Goal: Task Accomplishment & Management: Use online tool/utility

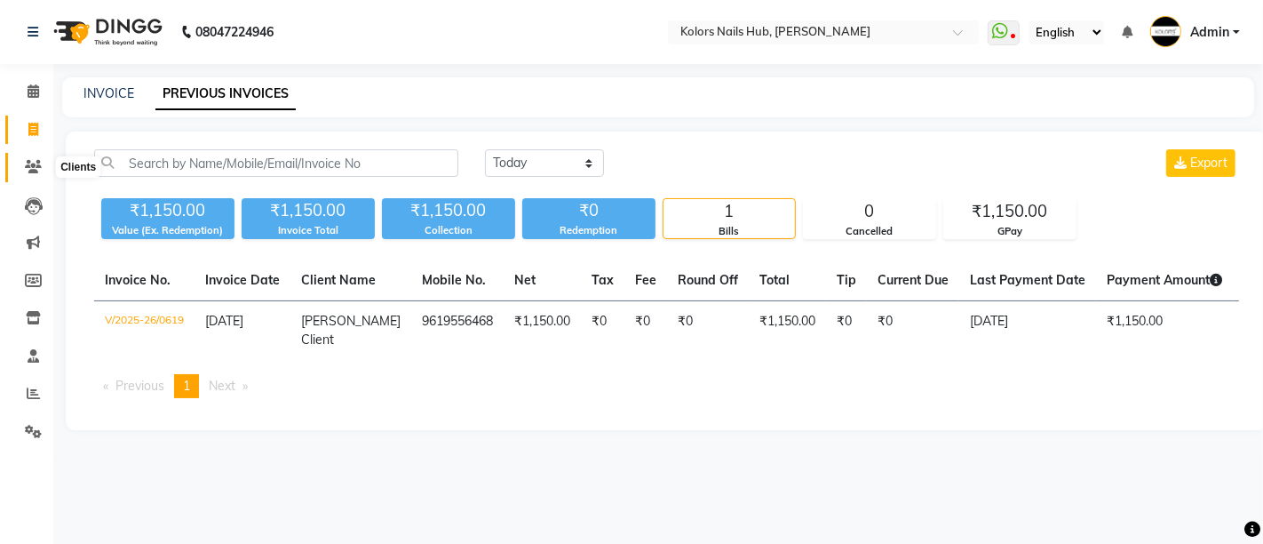
drag, startPoint x: 0, startPoint y: 0, endPoint x: 40, endPoint y: 159, distance: 163.9
click at [40, 160] on icon at bounding box center [33, 166] width 17 height 13
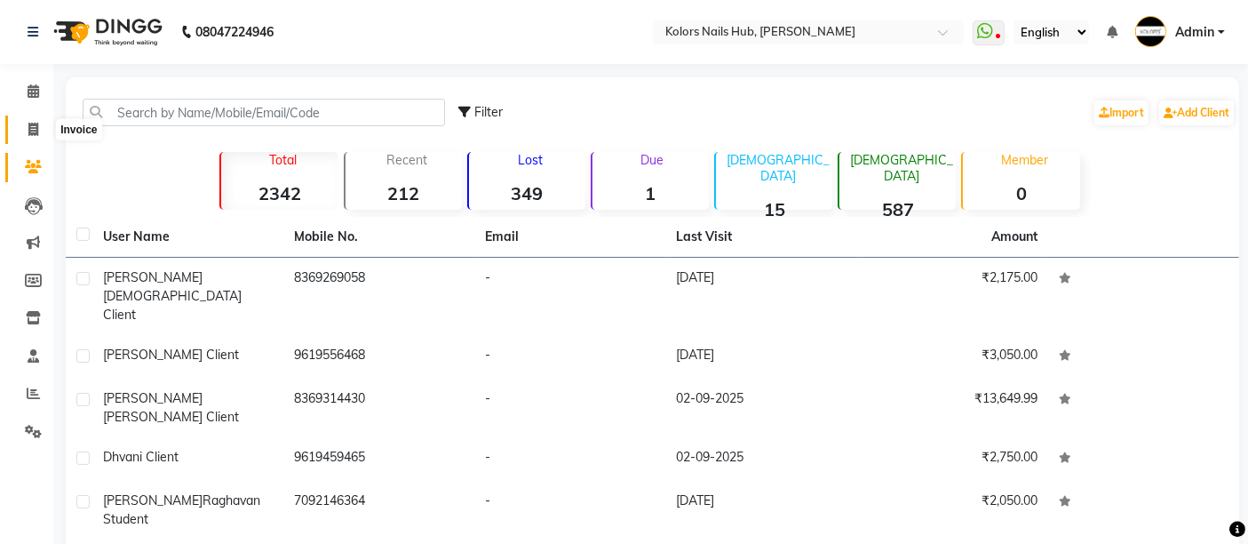
click at [25, 124] on span at bounding box center [33, 130] width 31 height 20
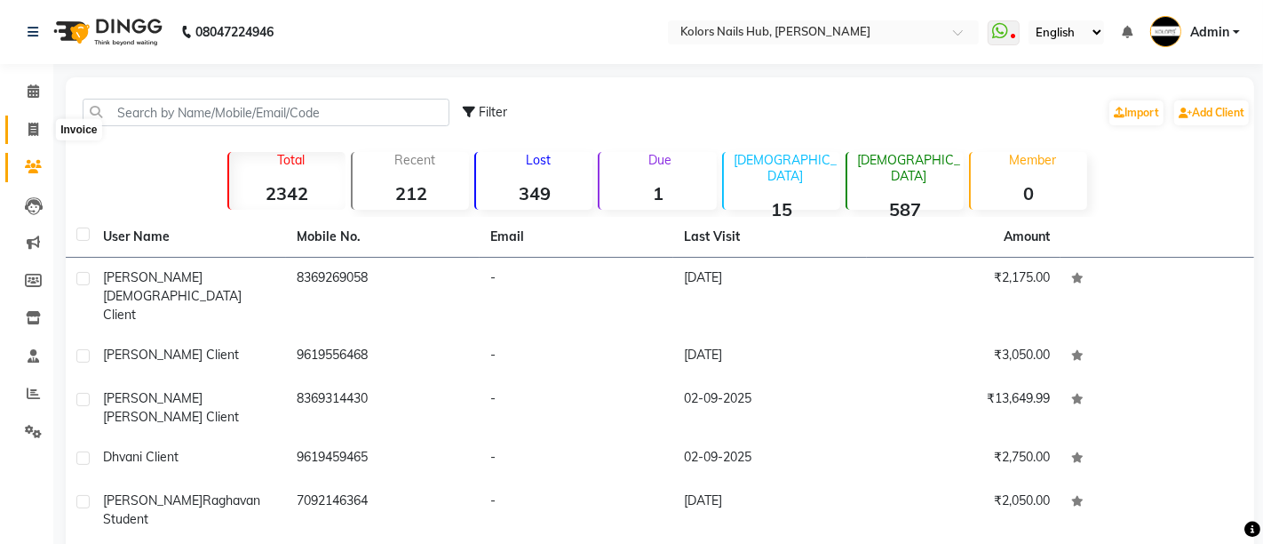
select select "7121"
select select "service"
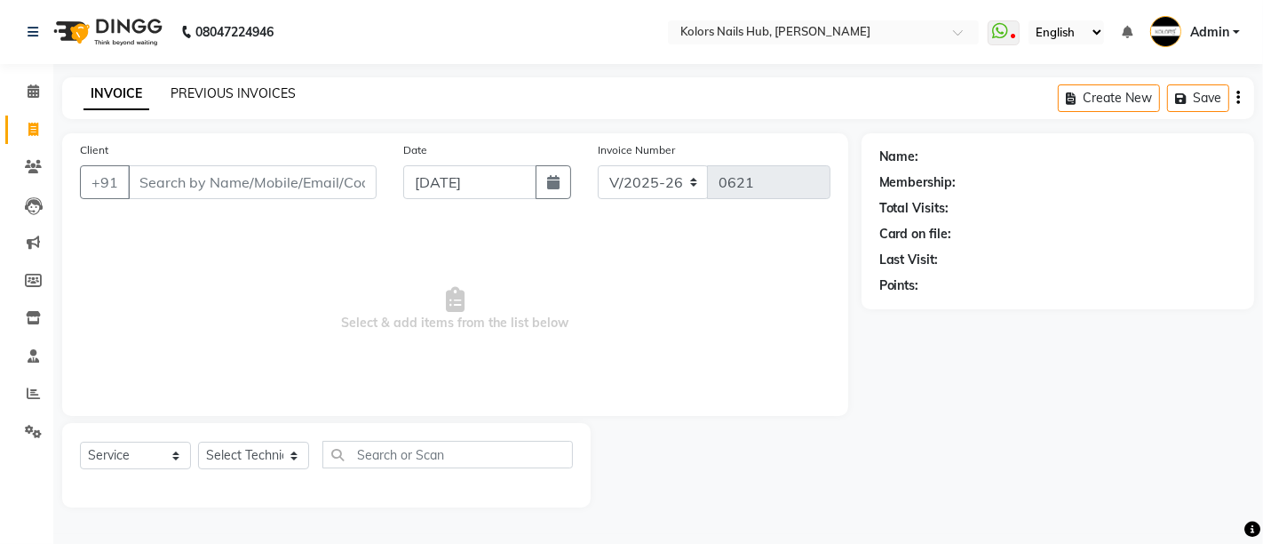
click at [266, 98] on link "PREVIOUS INVOICES" at bounding box center [233, 93] width 125 height 16
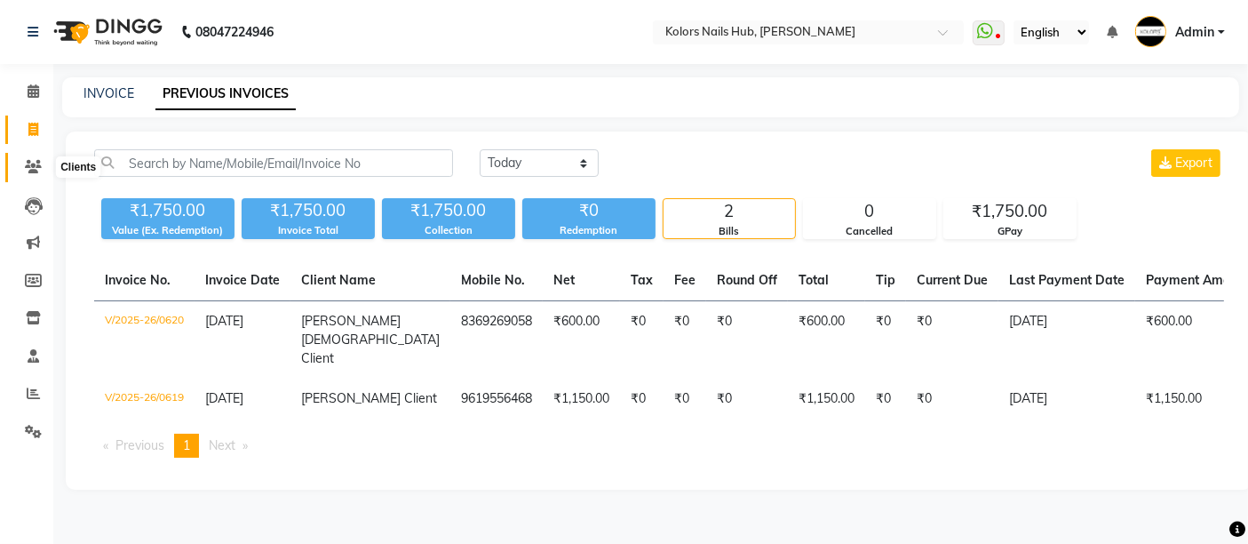
click at [34, 175] on span at bounding box center [33, 167] width 31 height 20
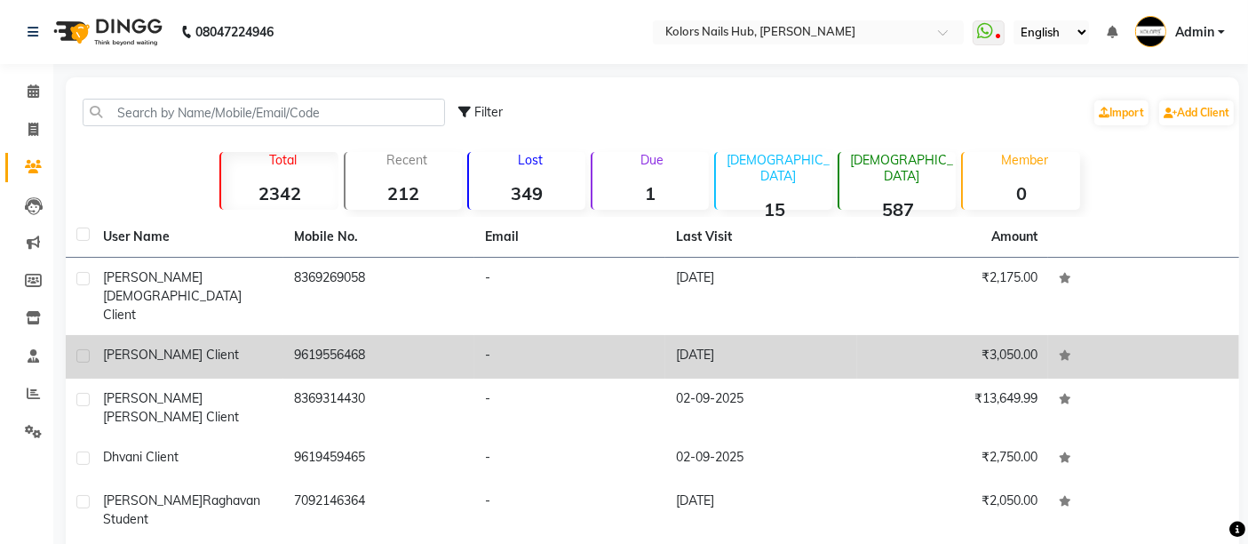
click at [245, 335] on td "[PERSON_NAME] Client" at bounding box center [187, 357] width 191 height 44
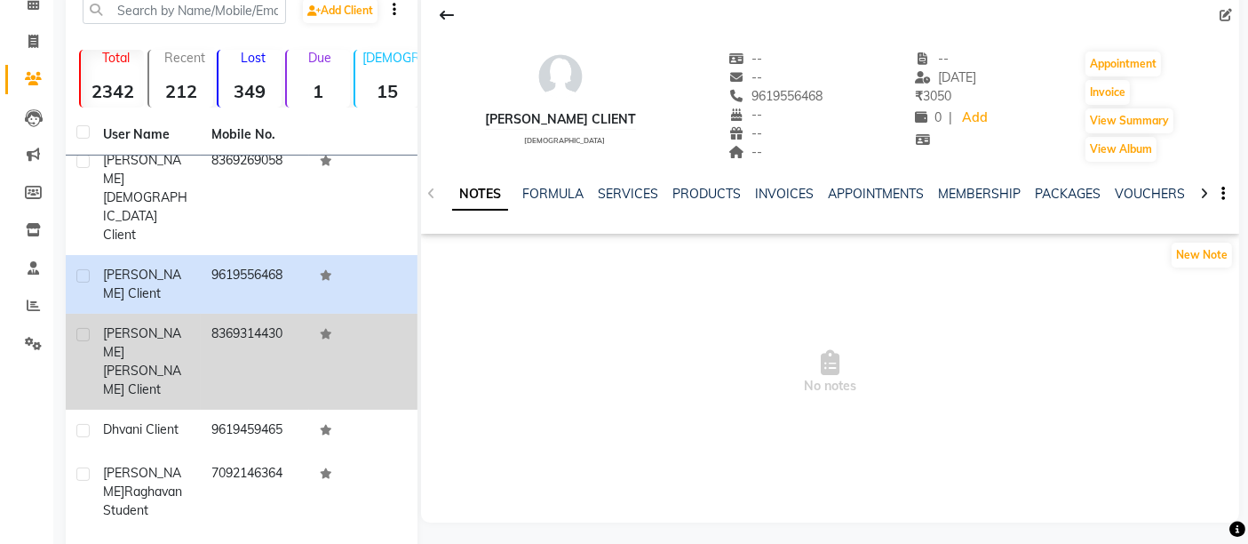
scroll to position [89, 0]
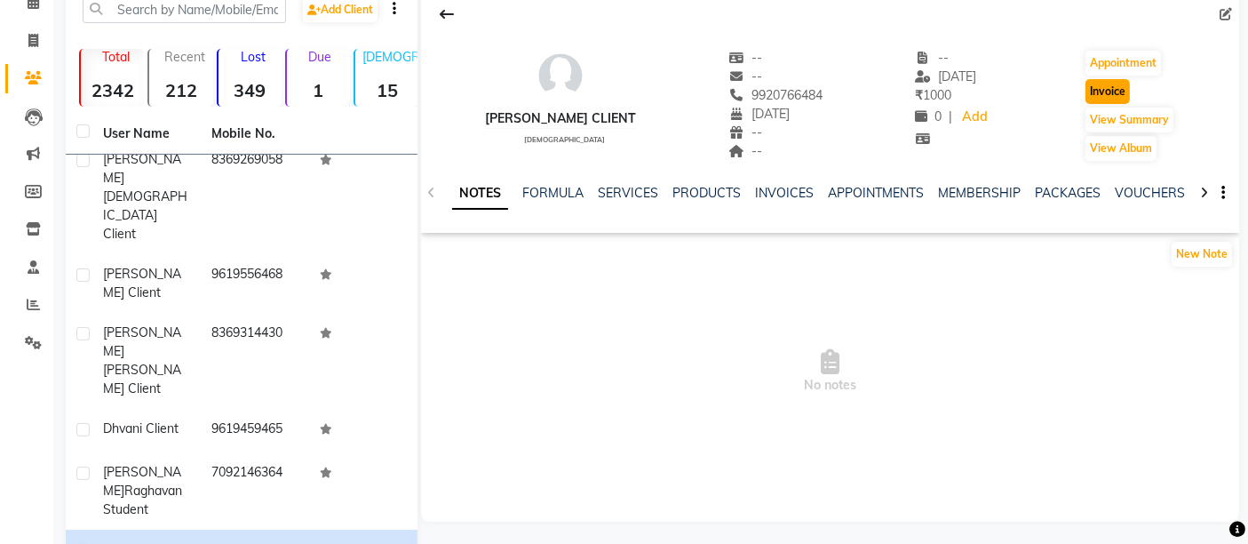
click at [1116, 91] on button "Invoice" at bounding box center [1107, 91] width 44 height 25
select select "7121"
select select "service"
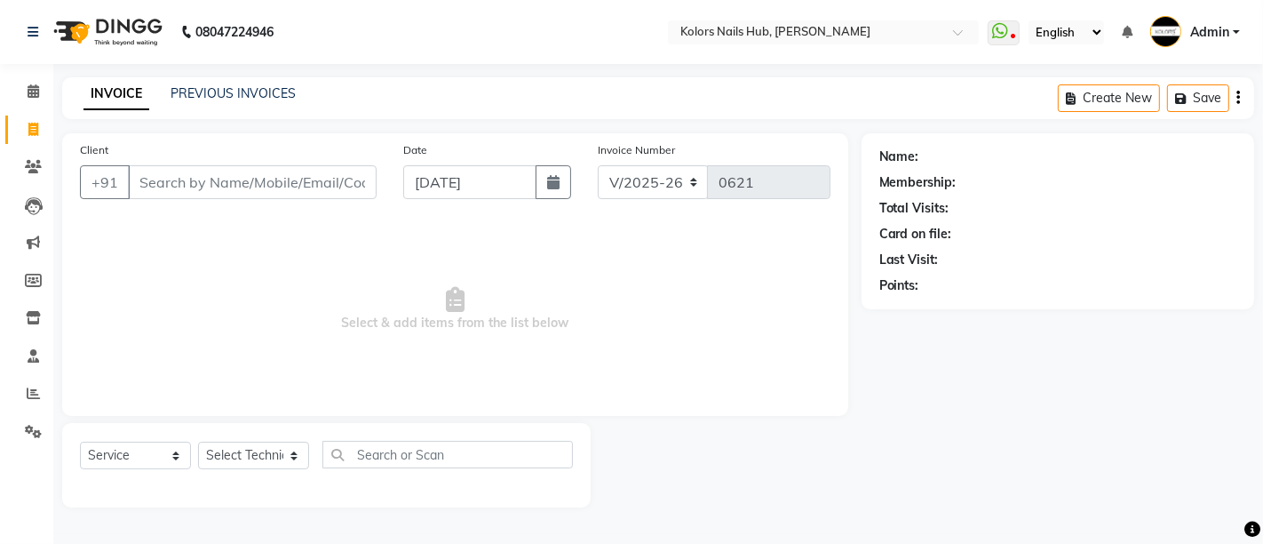
type input "9920766484"
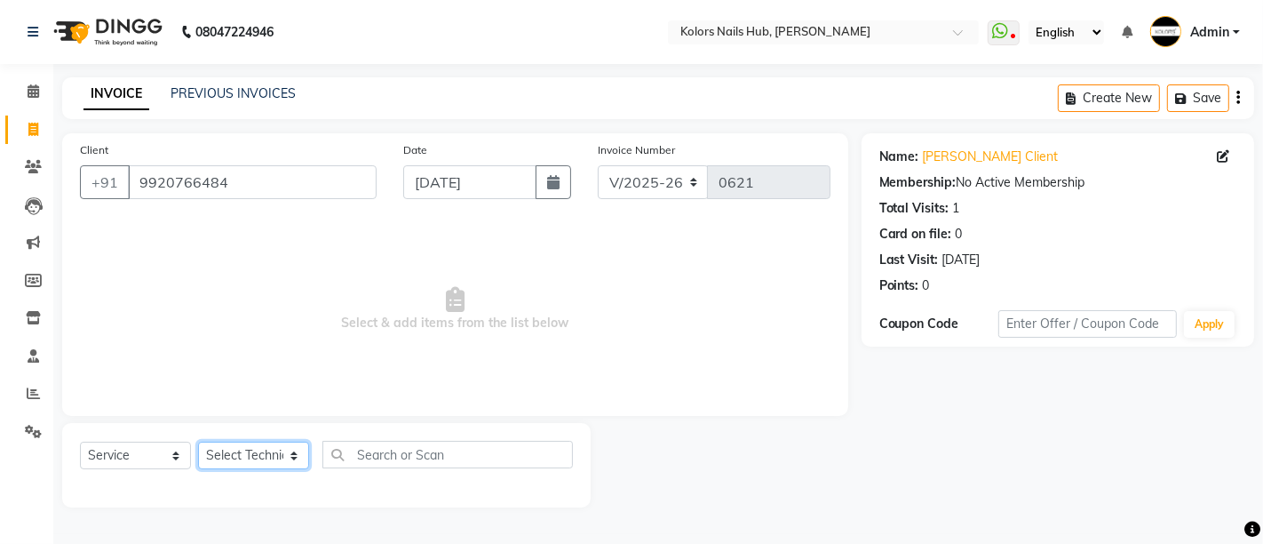
click at [249, 457] on select "Select Technician [PERSON_NAME] [PERSON_NAME]" at bounding box center [253, 455] width 111 height 28
select select "59814"
click at [198, 441] on select "Select Technician [PERSON_NAME] [PERSON_NAME]" at bounding box center [253, 455] width 111 height 28
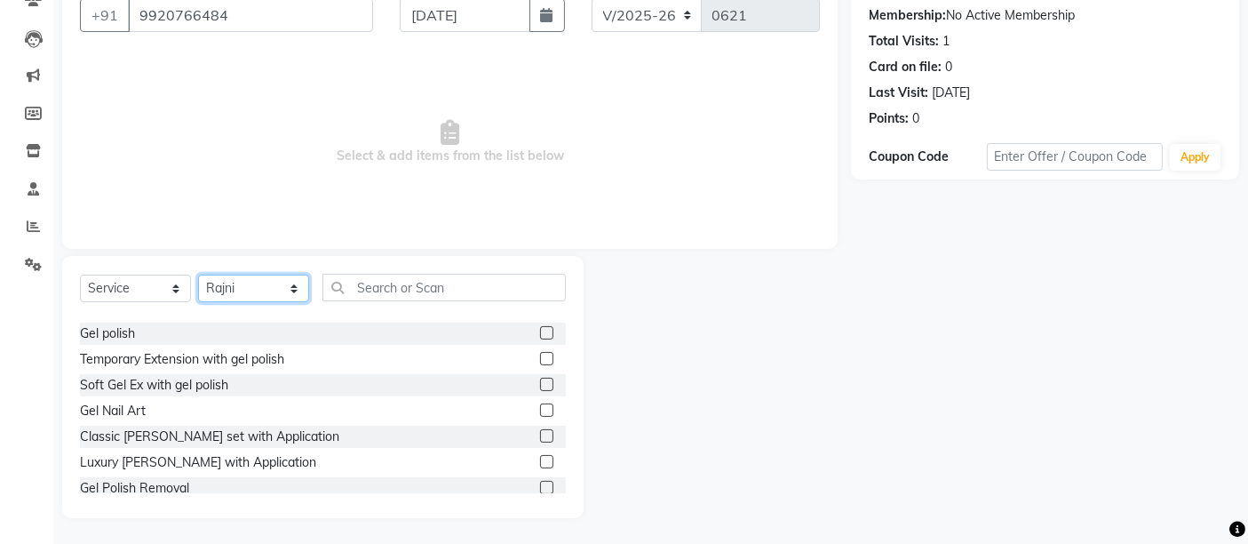
scroll to position [45, 0]
click at [540, 464] on label at bounding box center [546, 460] width 13 height 13
click at [540, 464] on input "checkbox" at bounding box center [546, 462] width 12 height 12
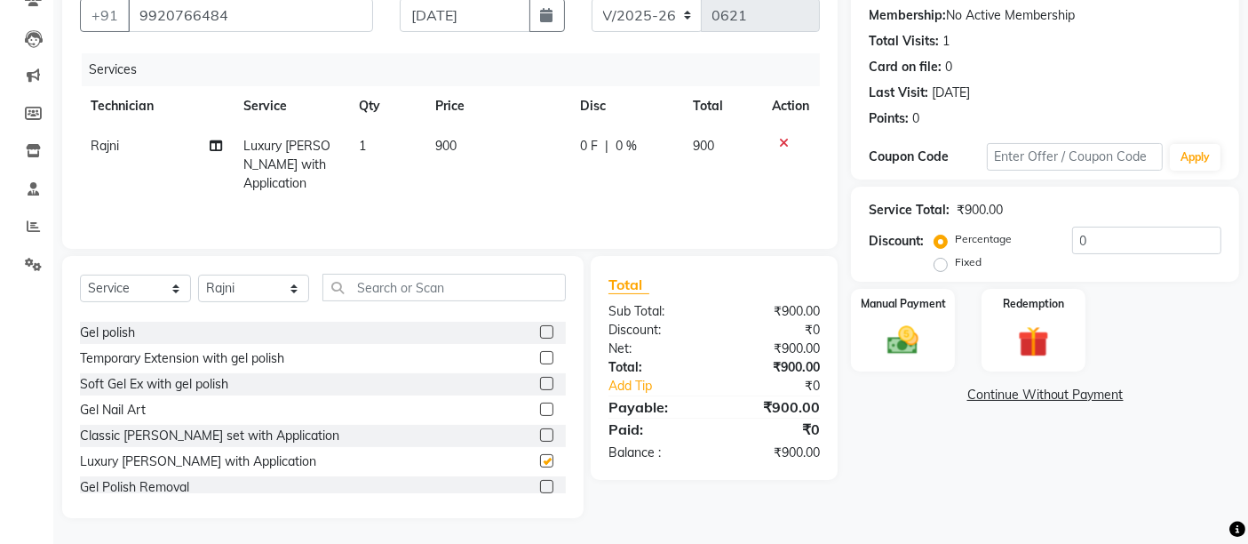
checkbox input "false"
click at [378, 144] on td "1" at bounding box center [386, 164] width 76 height 77
select select "59814"
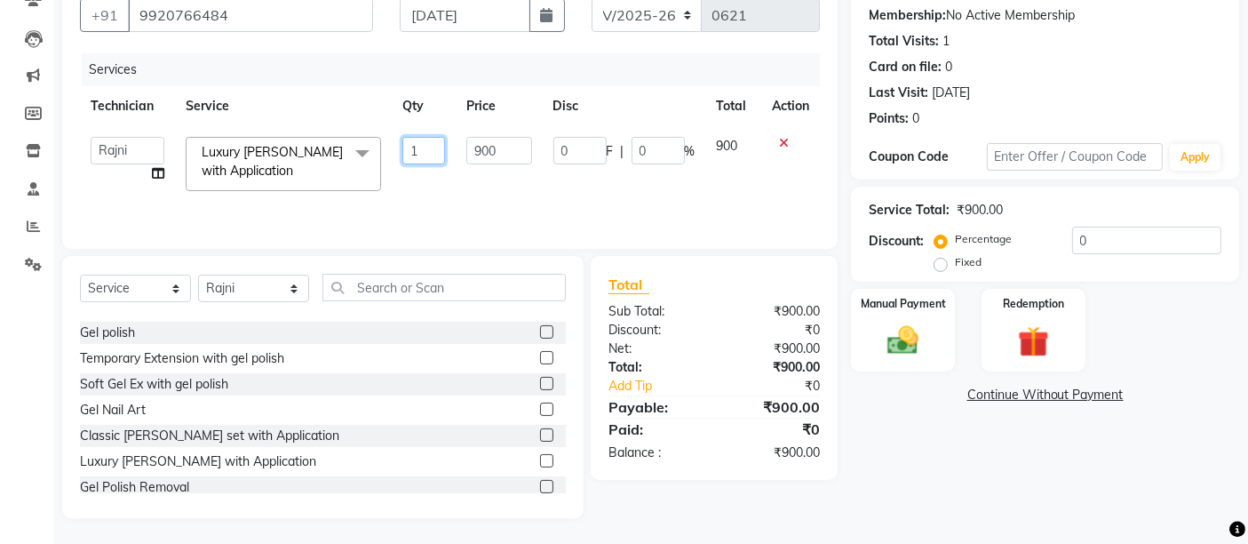
click at [422, 142] on input "1" at bounding box center [424, 151] width 44 height 28
type input "3"
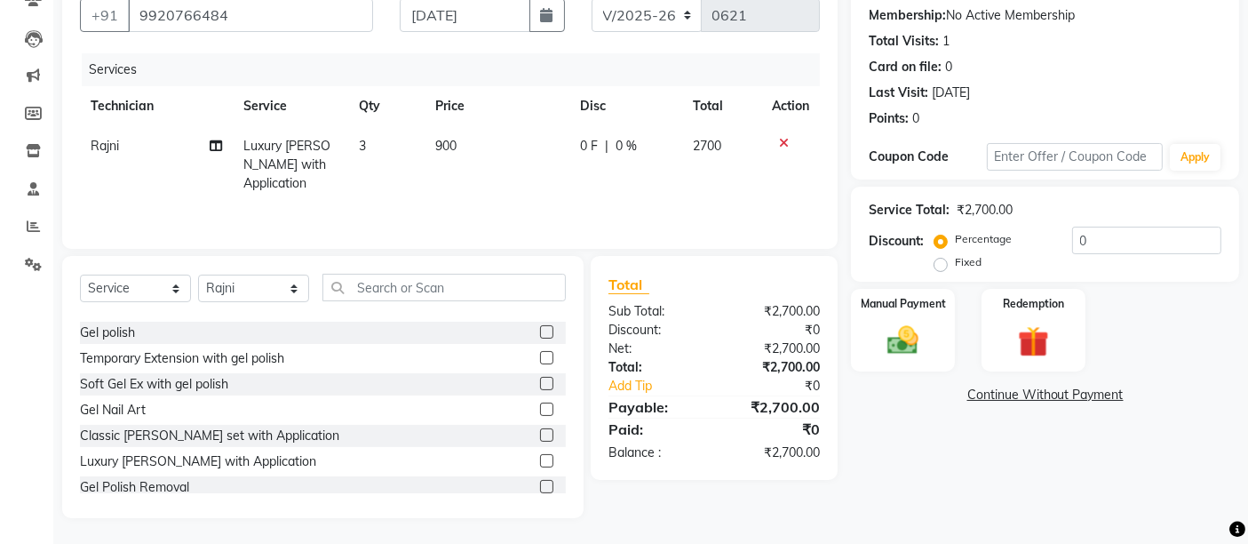
click at [455, 147] on span "900" at bounding box center [446, 146] width 21 height 16
select select "59814"
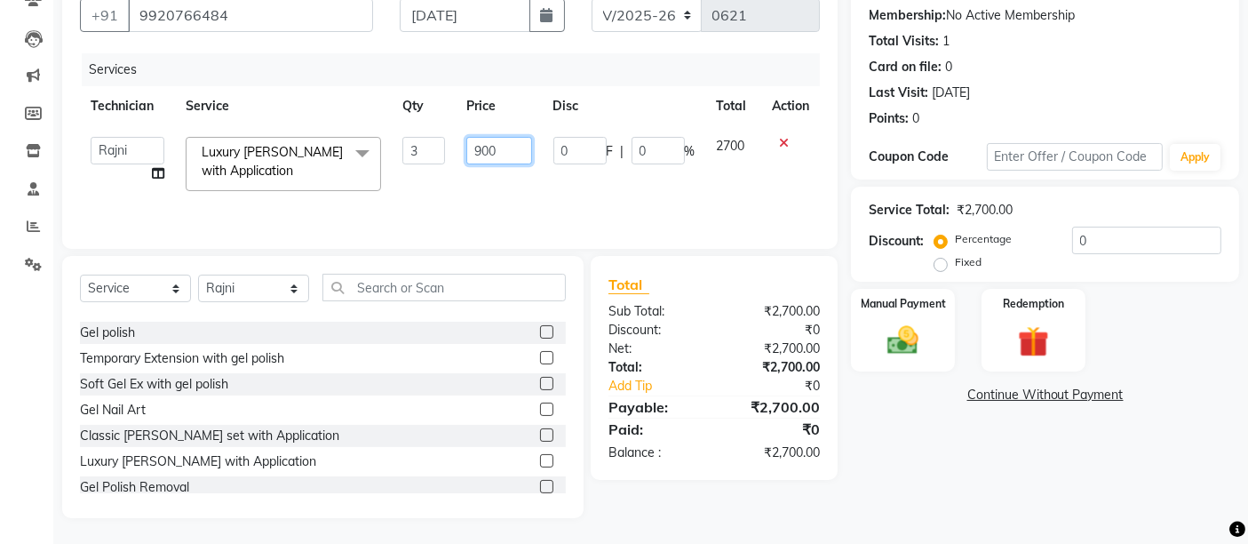
click at [482, 140] on input "900" at bounding box center [498, 151] width 65 height 28
type input "800"
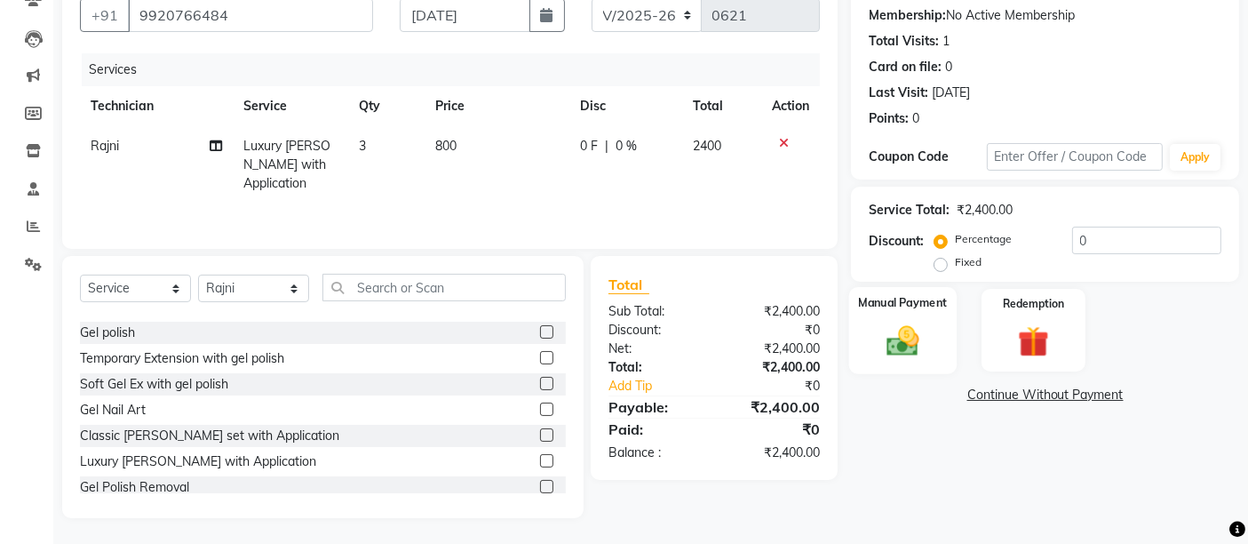
click at [906, 333] on img at bounding box center [903, 340] width 53 height 37
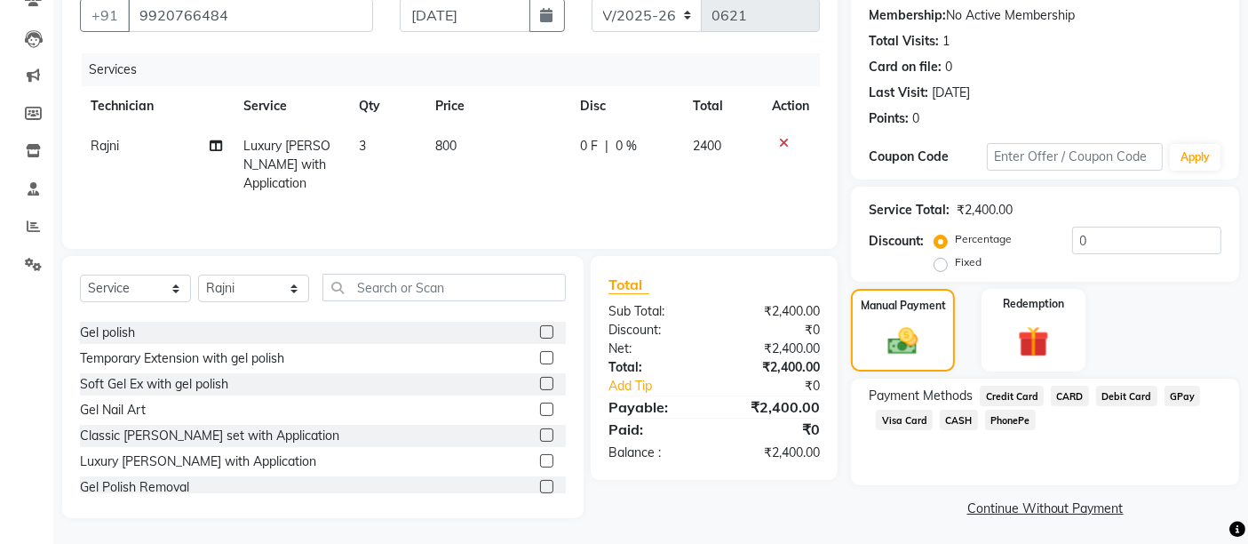
click at [961, 420] on span "CASH" at bounding box center [959, 419] width 38 height 20
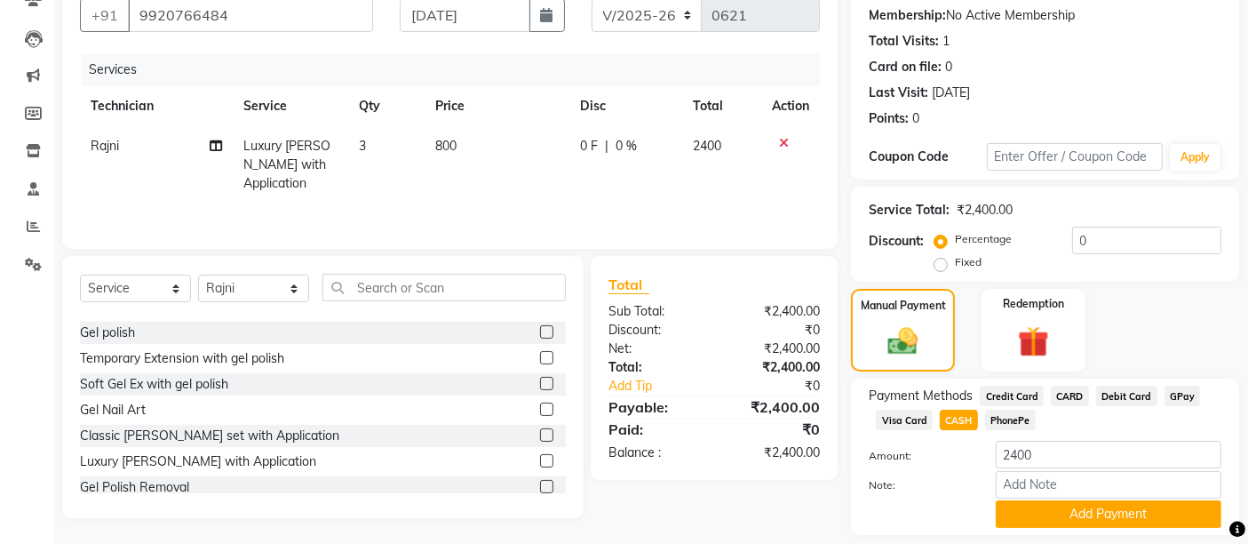
scroll to position [220, 0]
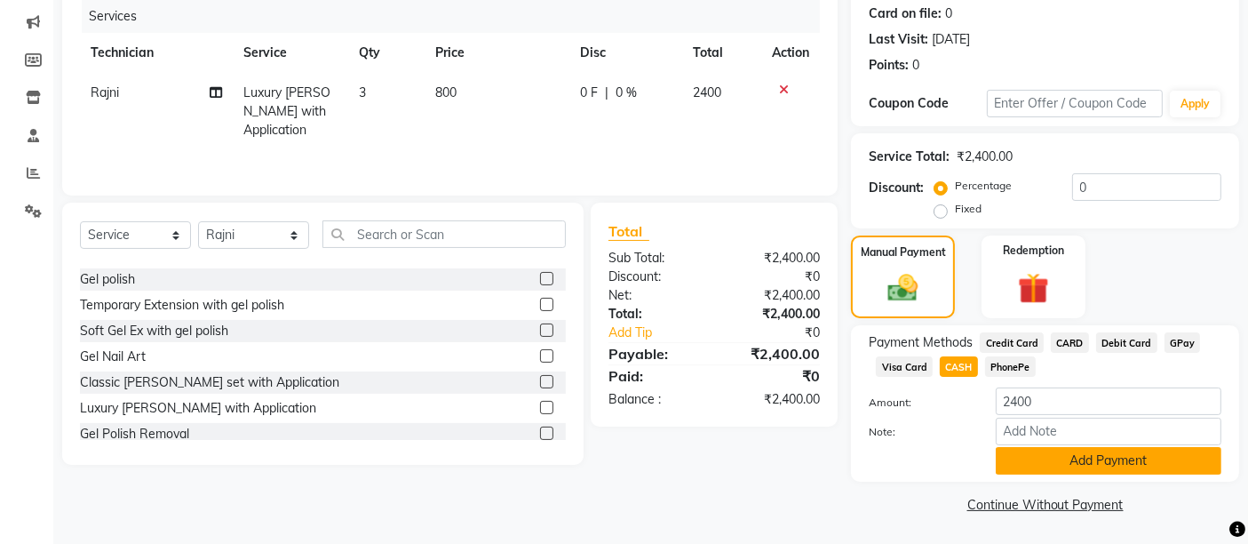
click at [1028, 457] on button "Add Payment" at bounding box center [1109, 461] width 226 height 28
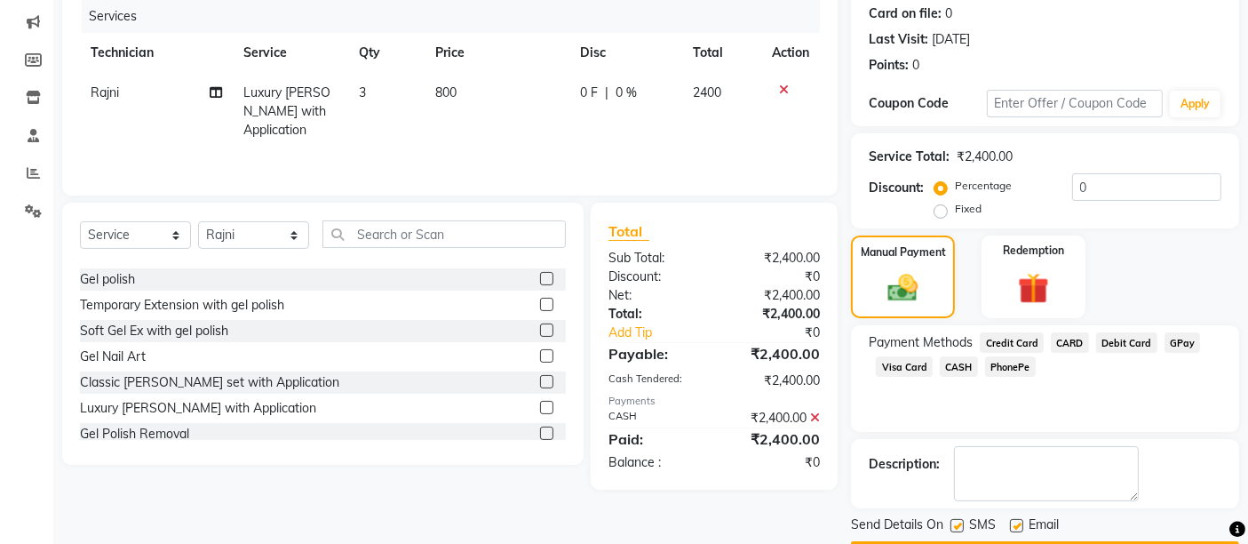
scroll to position [270, 0]
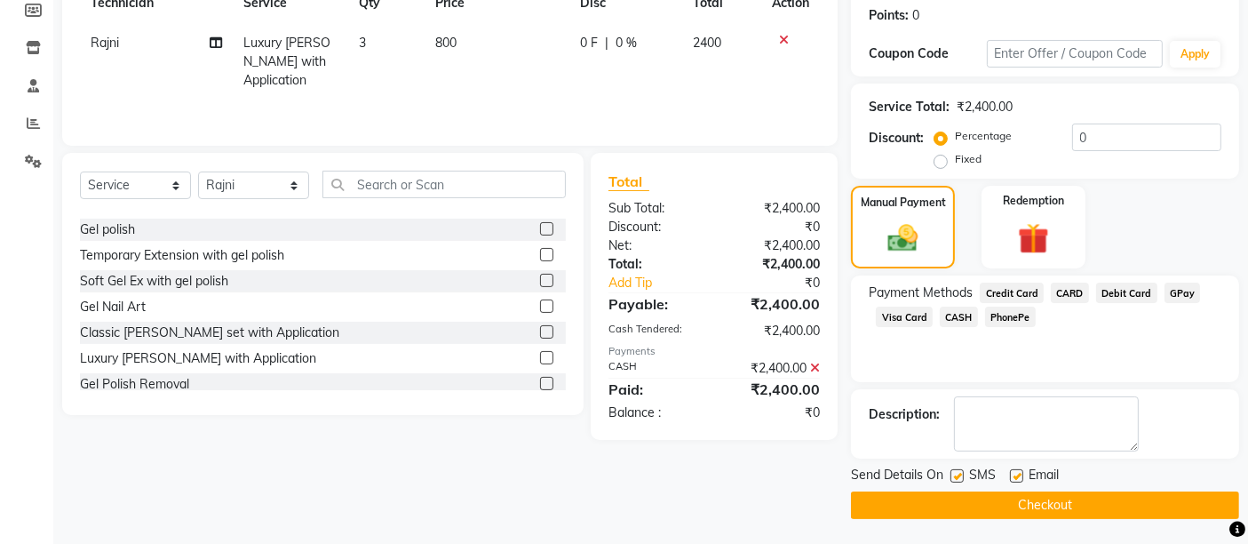
click at [1016, 505] on button "Checkout" at bounding box center [1045, 505] width 388 height 28
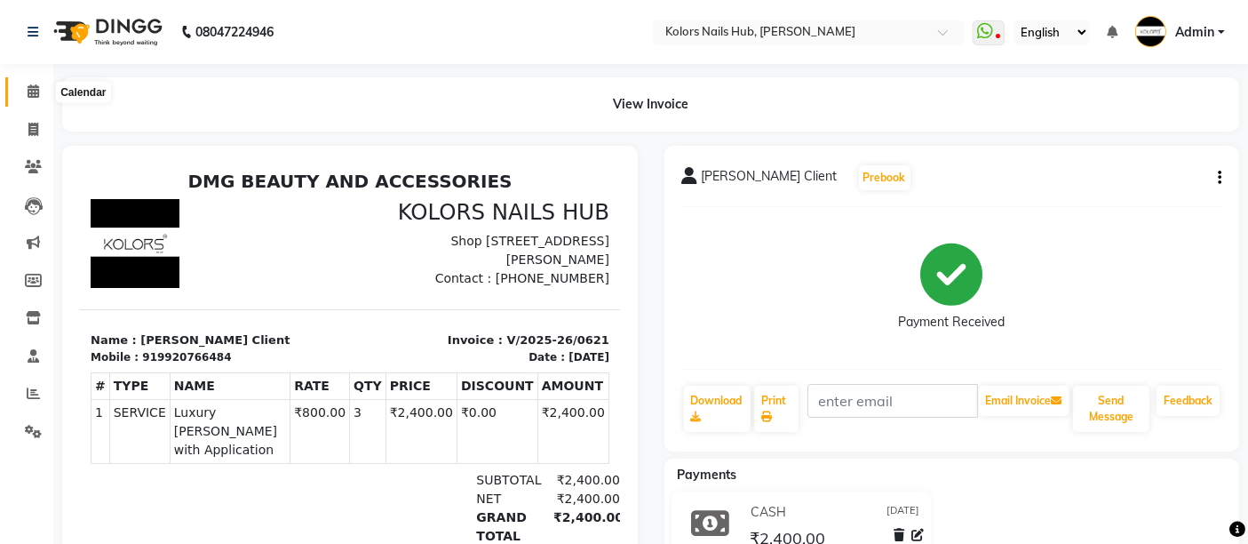
click at [26, 82] on span at bounding box center [33, 92] width 31 height 20
